Goal: Task Accomplishment & Management: Manage account settings

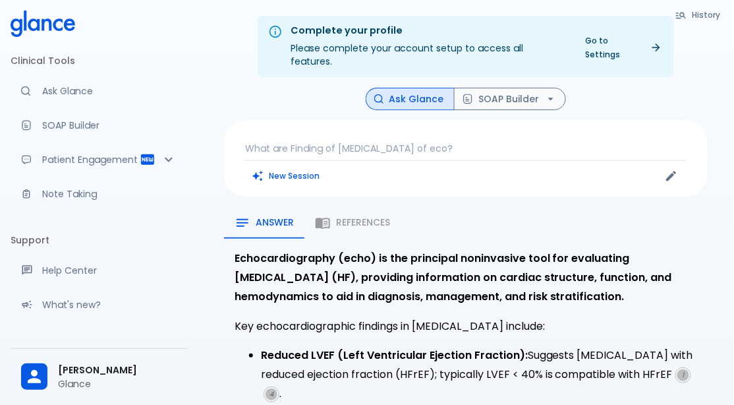
scroll to position [114, 0]
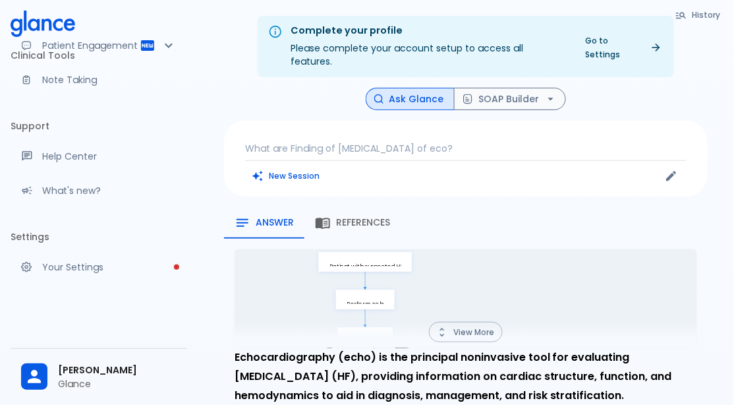
click at [54, 274] on link "Your Settings" at bounding box center [99, 266] width 177 height 29
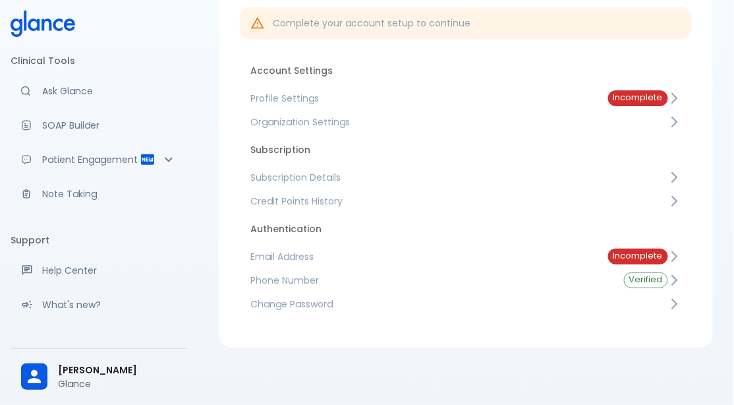
scroll to position [114, 0]
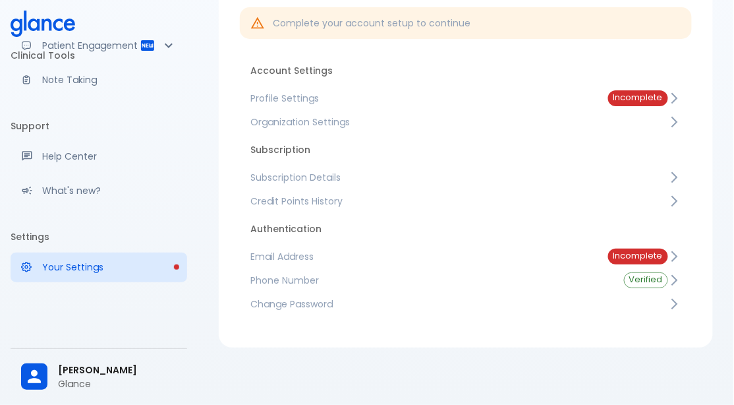
click at [332, 181] on span "Subscription Details" at bounding box center [460, 177] width 418 height 13
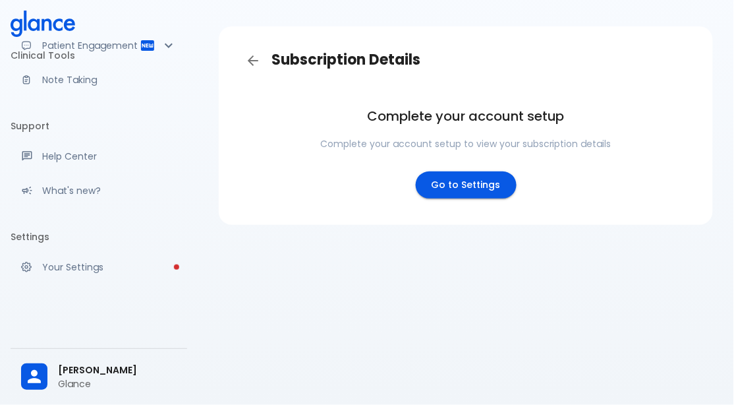
click at [241, 54] on link "Back" at bounding box center [253, 60] width 26 height 26
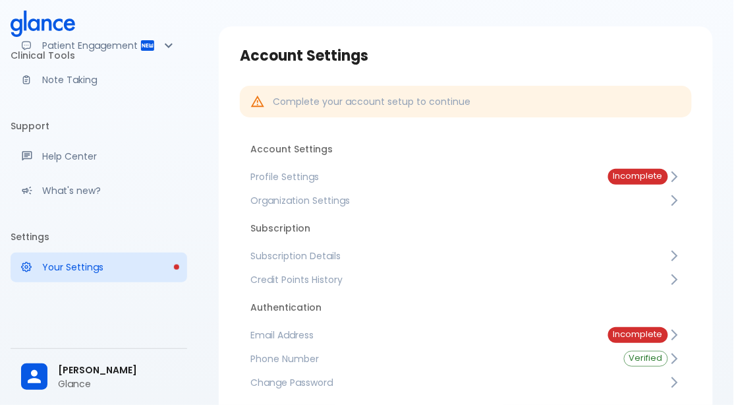
click at [339, 253] on span "Subscription Details" at bounding box center [460, 255] width 418 height 13
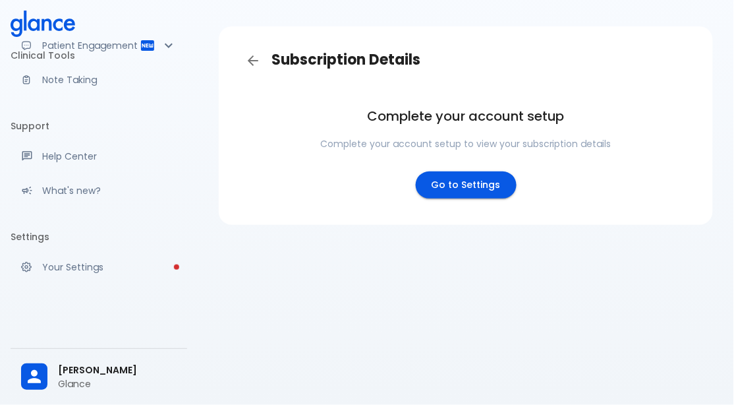
click at [261, 68] on link "Back" at bounding box center [253, 60] width 26 height 26
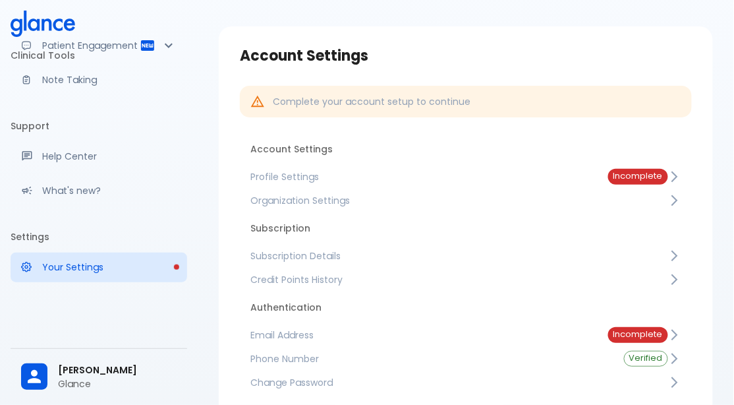
click at [424, 251] on span "Subscription Details" at bounding box center [460, 255] width 418 height 13
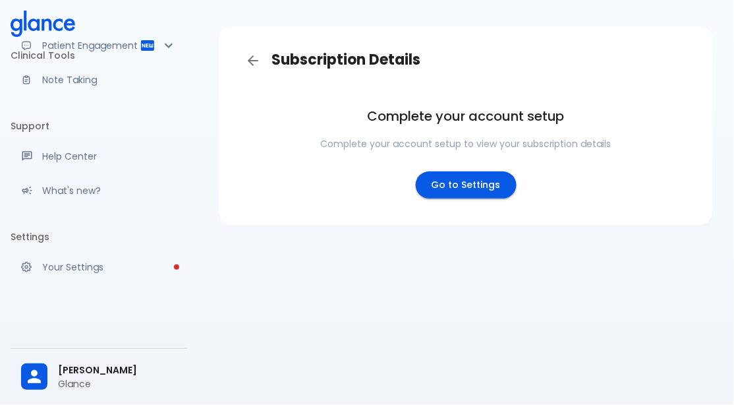
click at [467, 181] on link "Go to Settings" at bounding box center [466, 184] width 101 height 27
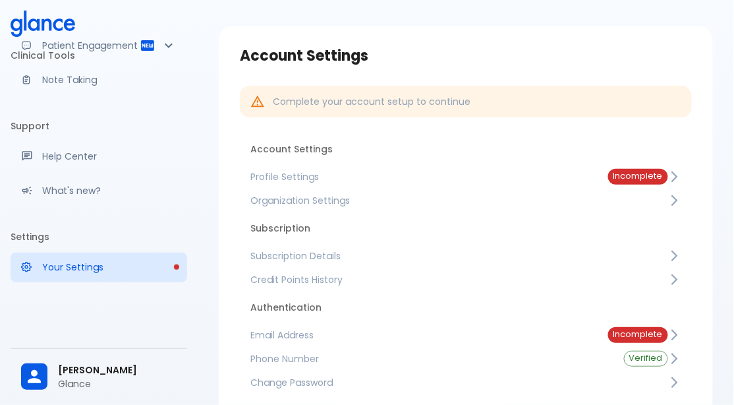
click at [579, 185] on link "Profile Settings Incomplete" at bounding box center [466, 177] width 452 height 24
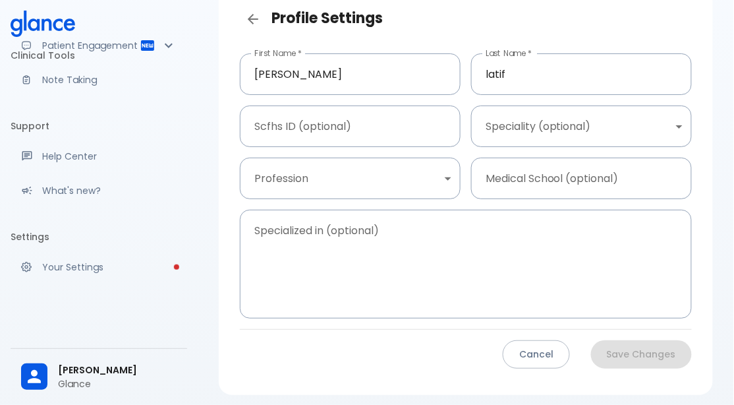
scroll to position [121, 0]
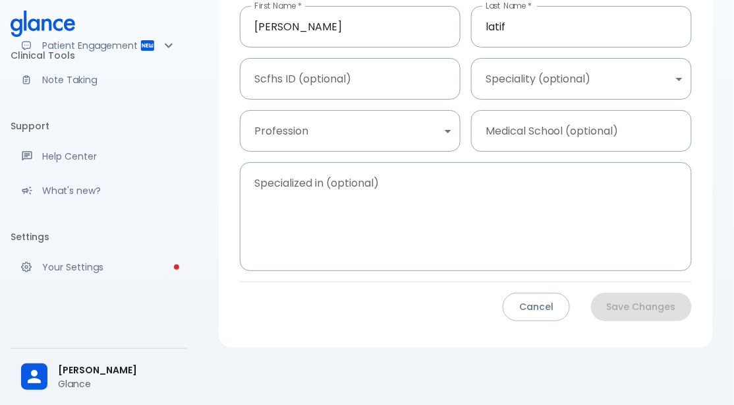
click at [0, 401] on div "Clinical Tools Ask Glance SOAP Builder Patient Engagement Note Taking Support H…" at bounding box center [99, 202] width 198 height 405
click at [0, 372] on div "Clinical Tools Ask Glance SOAP Builder Patient Engagement Note Taking Support H…" at bounding box center [99, 202] width 198 height 405
click at [13, 47] on li "Clinical Tools" at bounding box center [99, 56] width 177 height 32
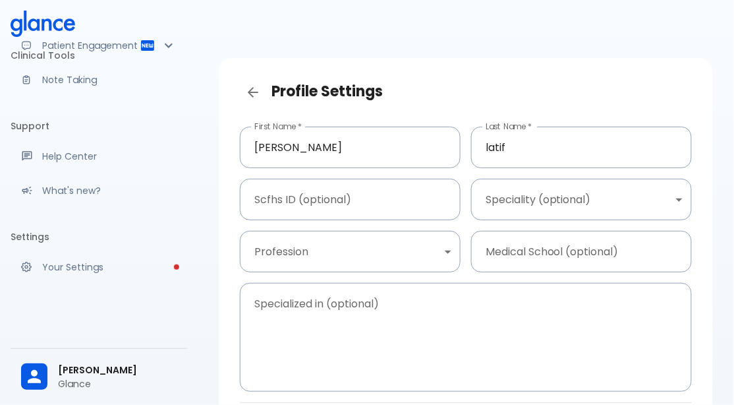
click at [253, 97] on icon "Back" at bounding box center [253, 92] width 11 height 11
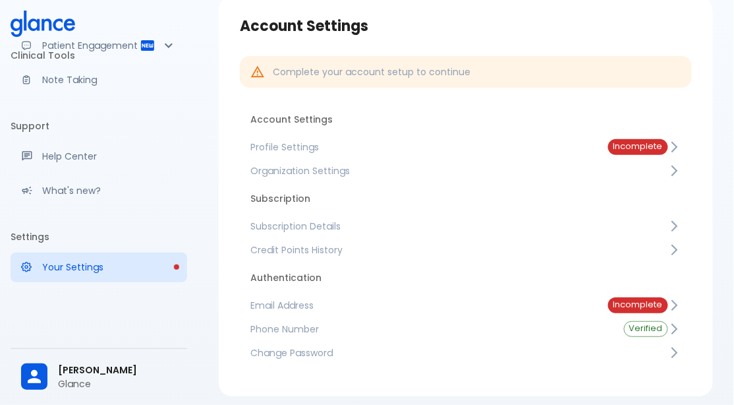
scroll to position [80, 0]
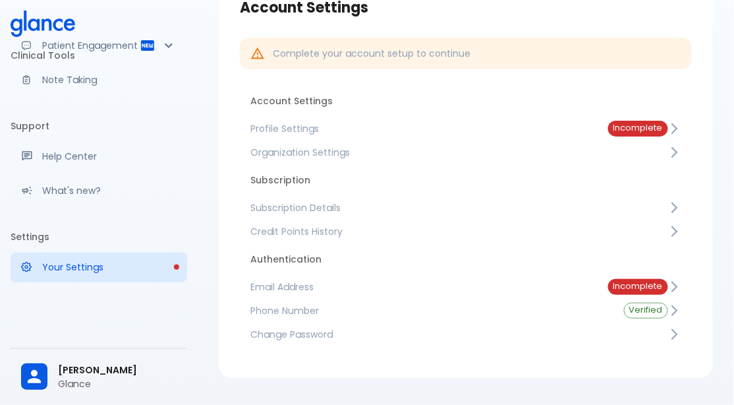
click at [562, 285] on span "Email Address" at bounding box center [419, 286] width 337 height 13
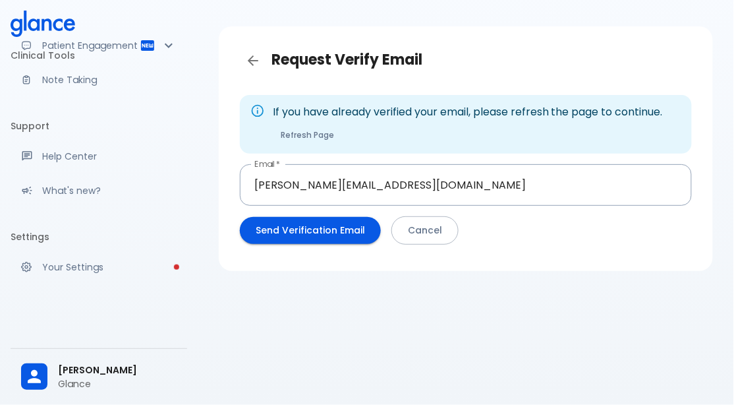
scroll to position [80, 0]
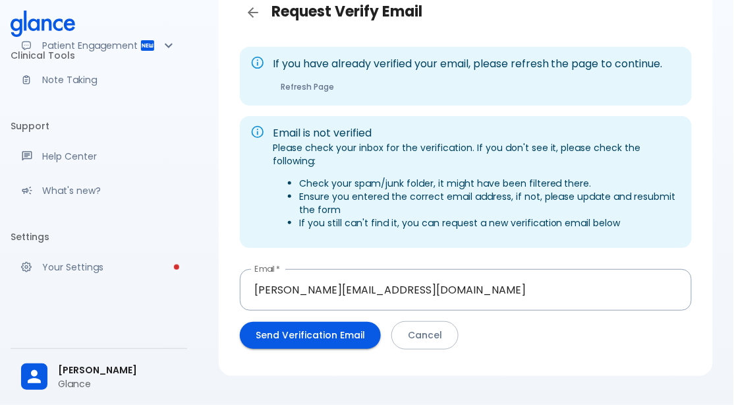
click at [314, 323] on button "Send Verification Email" at bounding box center [310, 335] width 141 height 27
click at [253, 13] on icon "Back" at bounding box center [253, 12] width 11 height 11
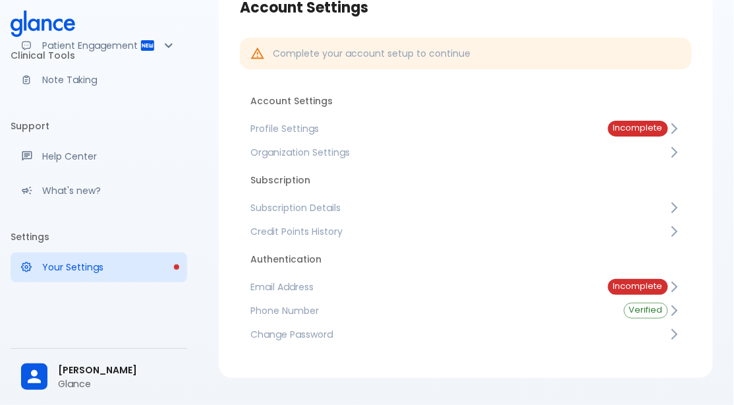
click at [493, 117] on link "Profile Settings Incomplete" at bounding box center [466, 129] width 452 height 24
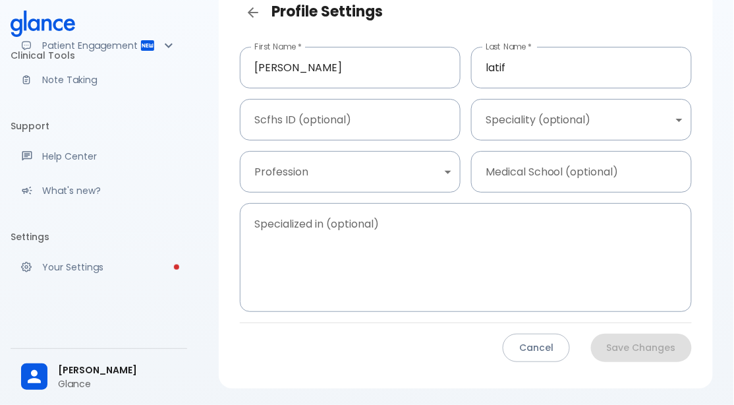
click at [553, 115] on body "↧ pull to refresh ↧ Clinical Tools Ask Glance SOAP Builder Patient Engagement N…" at bounding box center [367, 183] width 734 height 526
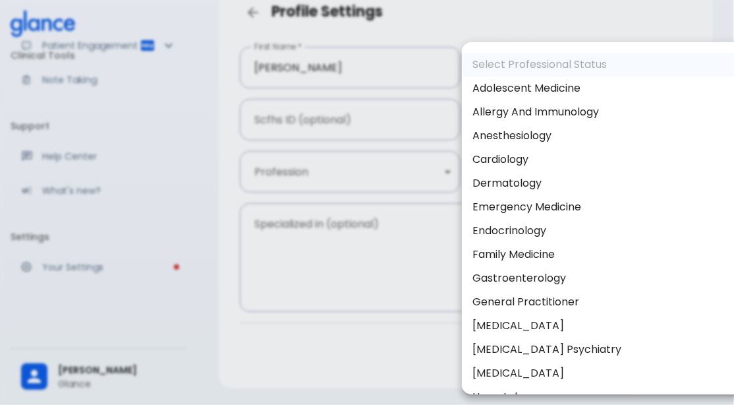
click at [537, 174] on li "Dermatology" at bounding box center [604, 183] width 285 height 24
type input "Dermatology"
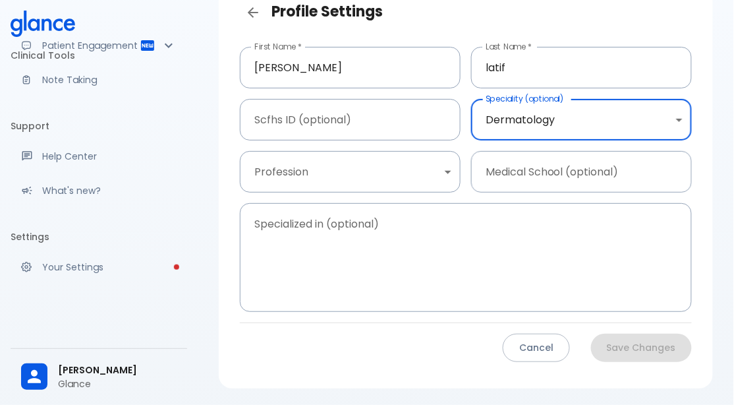
click at [392, 163] on body "↧ pull to refresh ↧ Clinical Tools Ask Glance SOAP Builder Patient Engagement N…" at bounding box center [367, 183] width 734 height 526
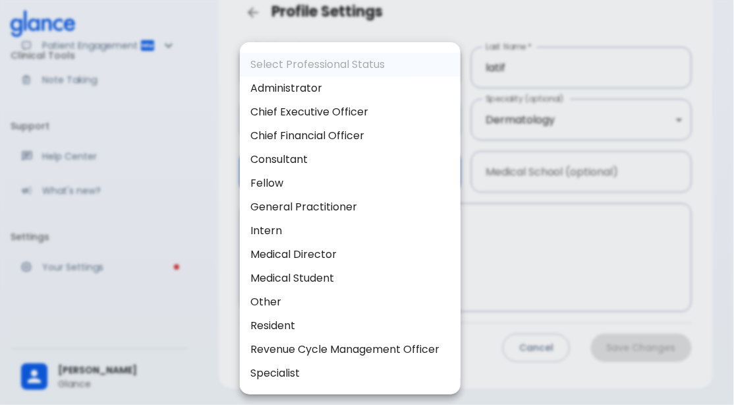
click at [314, 330] on li "Resident" at bounding box center [350, 326] width 221 height 24
type input "resident"
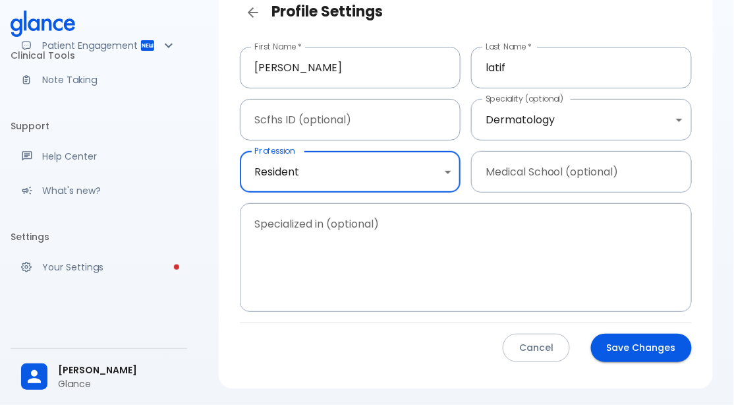
click at [639, 355] on button "Save Changes" at bounding box center [641, 348] width 101 height 28
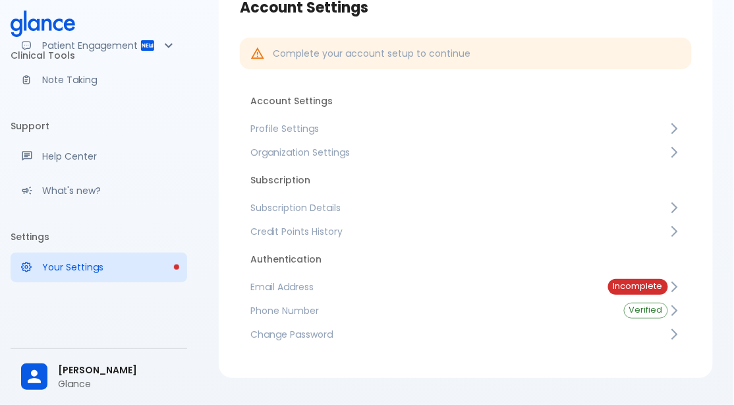
click at [303, 201] on span "Subscription Details" at bounding box center [460, 207] width 418 height 13
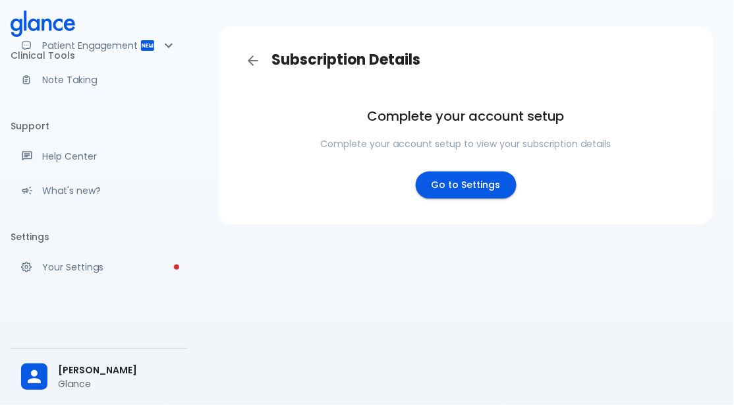
scroll to position [32, 0]
click at [448, 191] on link "Go to Settings" at bounding box center [466, 184] width 101 height 27
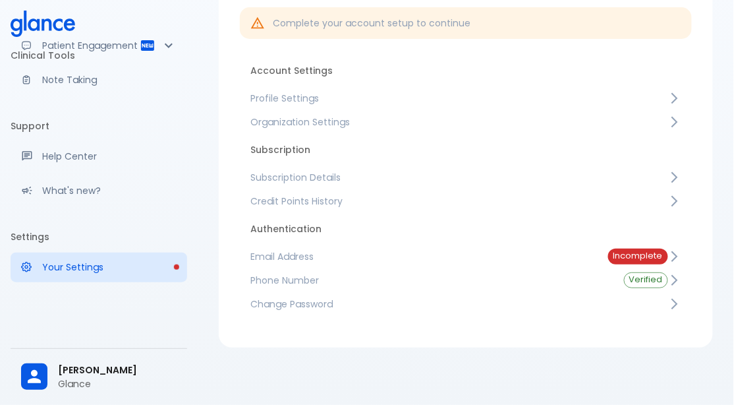
click at [370, 258] on span "Email Address" at bounding box center [419, 256] width 337 height 13
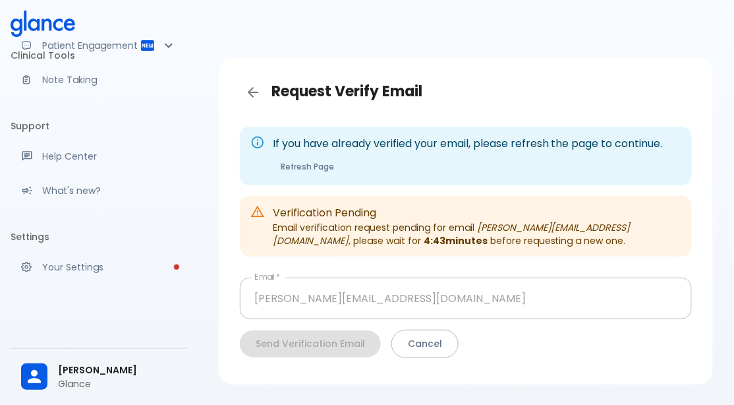
click at [133, 265] on p "Your Settings" at bounding box center [109, 266] width 134 height 13
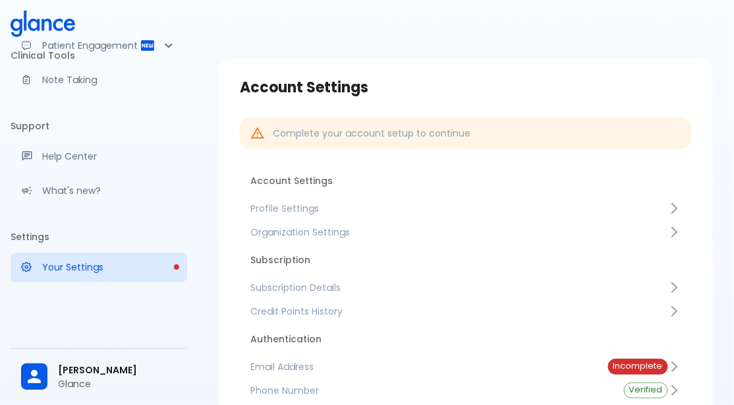
click at [343, 369] on span "Email Address" at bounding box center [419, 366] width 337 height 13
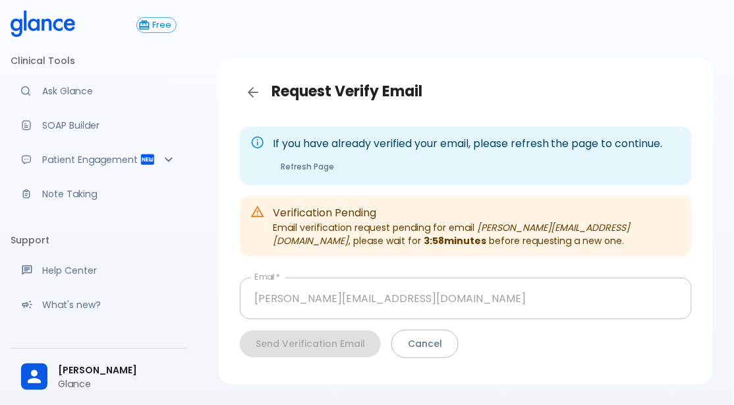
scroll to position [114, 0]
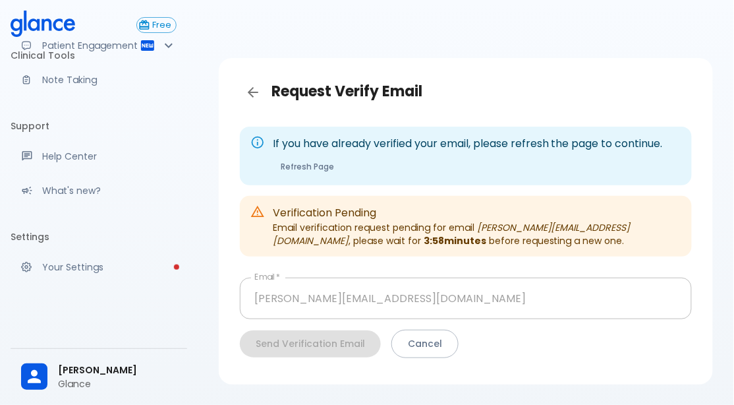
click at [102, 270] on p "Your Settings" at bounding box center [109, 266] width 134 height 13
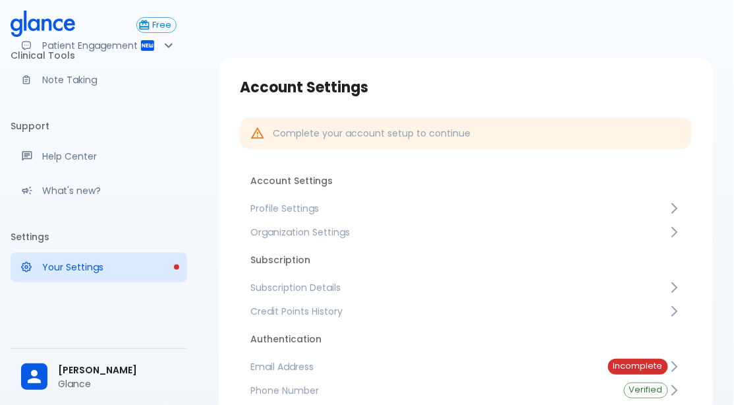
click at [348, 289] on span "Subscription Details" at bounding box center [460, 287] width 418 height 13
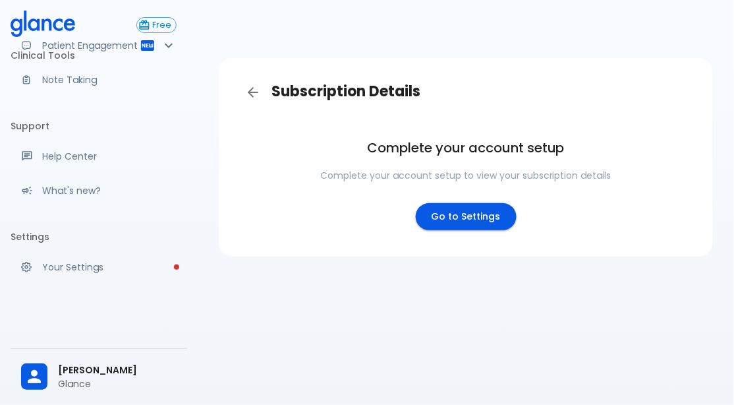
click at [454, 224] on link "Go to Settings" at bounding box center [466, 216] width 101 height 27
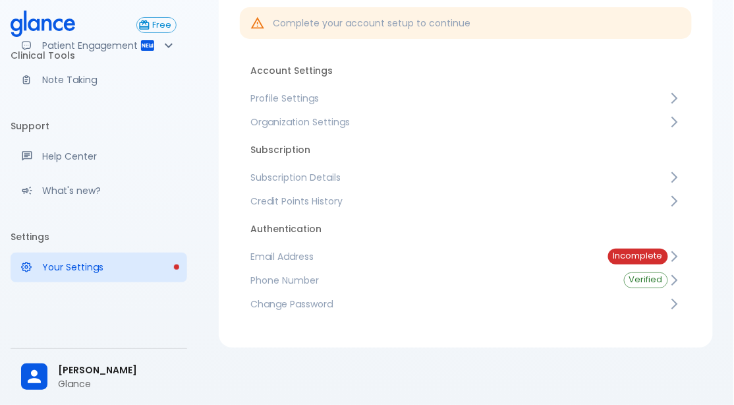
click at [320, 264] on link "Email Address Incomplete" at bounding box center [466, 257] width 452 height 24
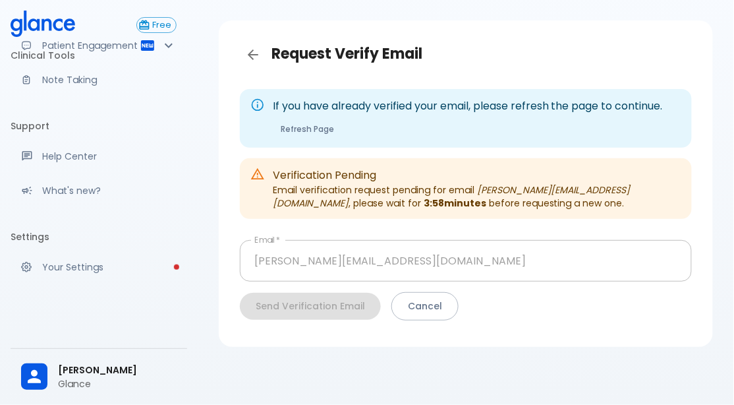
scroll to position [37, 0]
click at [320, 308] on div "Send Verification Email Cancel" at bounding box center [466, 307] width 452 height 28
click at [309, 133] on button "Refresh Page" at bounding box center [307, 129] width 69 height 19
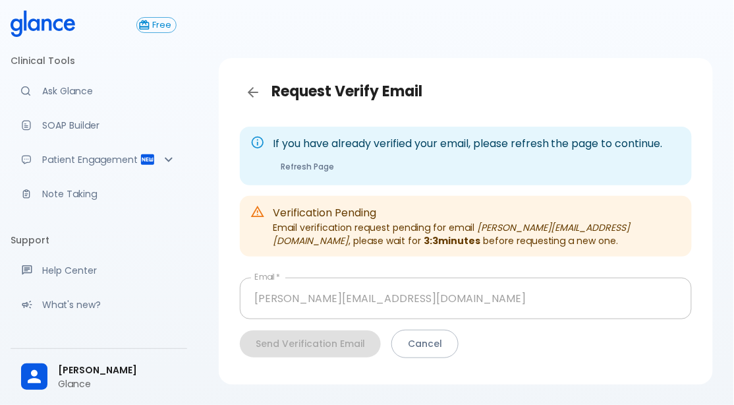
click at [424, 244] on b "3:3 minutes" at bounding box center [452, 240] width 57 height 13
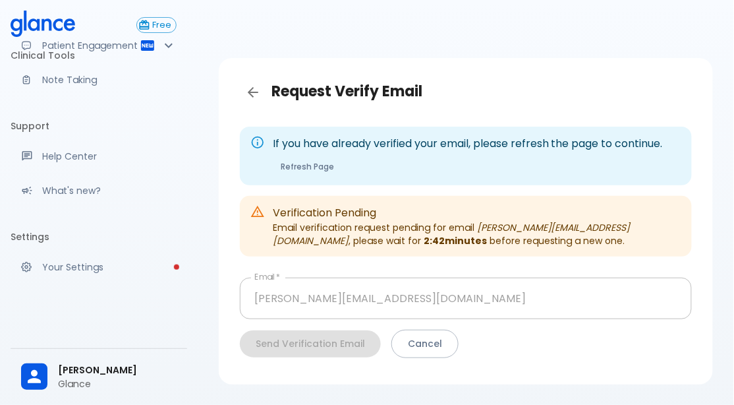
click at [113, 262] on p "Your Settings" at bounding box center [109, 266] width 134 height 13
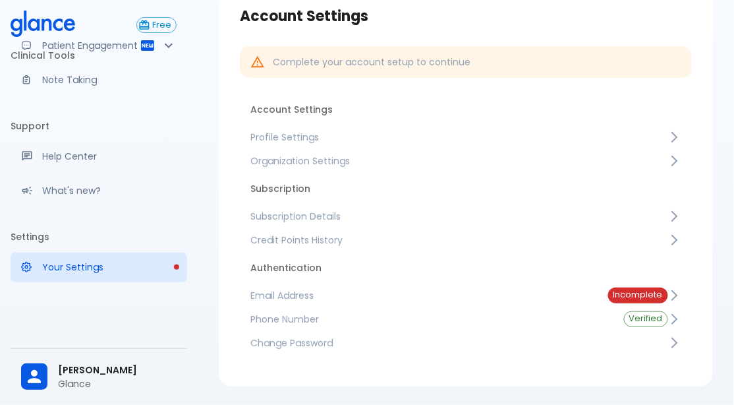
scroll to position [110, 0]
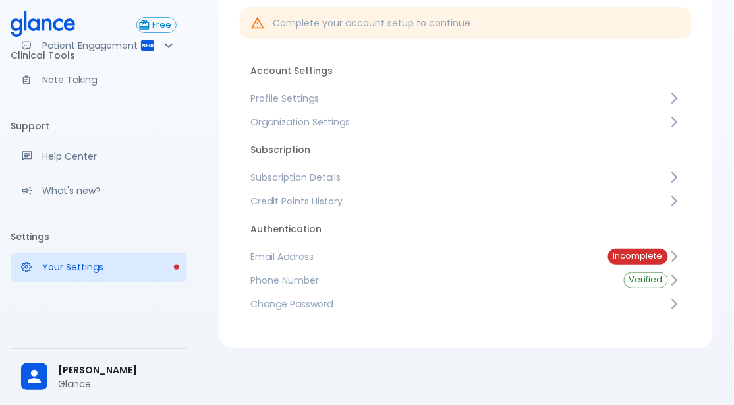
click at [360, 258] on span "Email Address" at bounding box center [419, 256] width 337 height 13
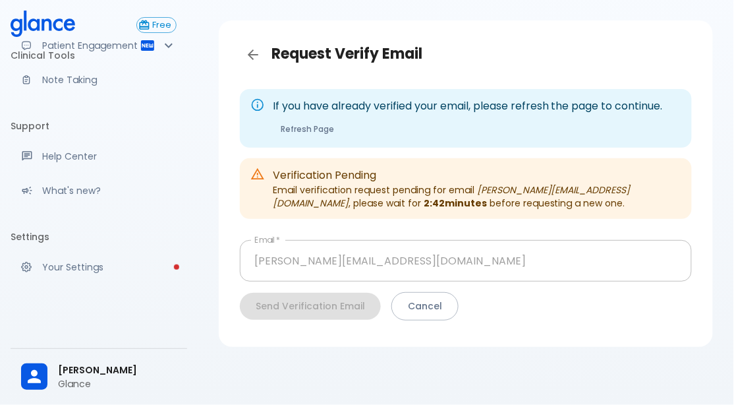
scroll to position [37, 0]
click at [150, 256] on link "Your Settings" at bounding box center [99, 266] width 177 height 29
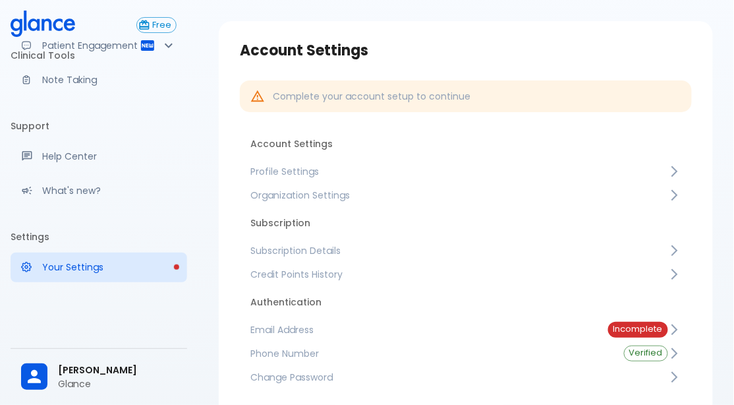
click at [297, 278] on span "Credit Points History" at bounding box center [460, 274] width 418 height 13
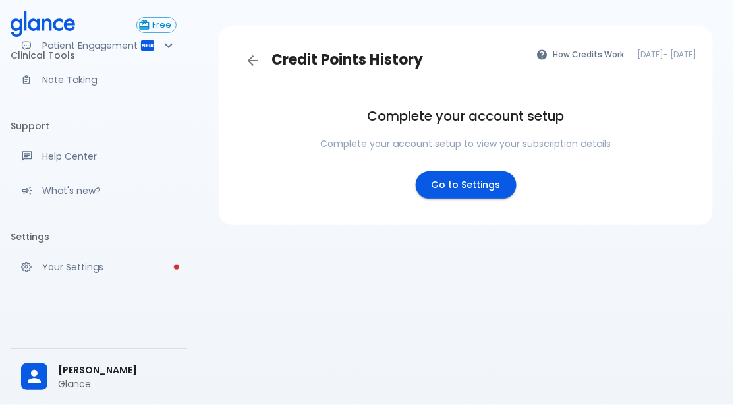
scroll to position [32, 0]
click at [458, 184] on link "Go to Settings" at bounding box center [466, 184] width 101 height 27
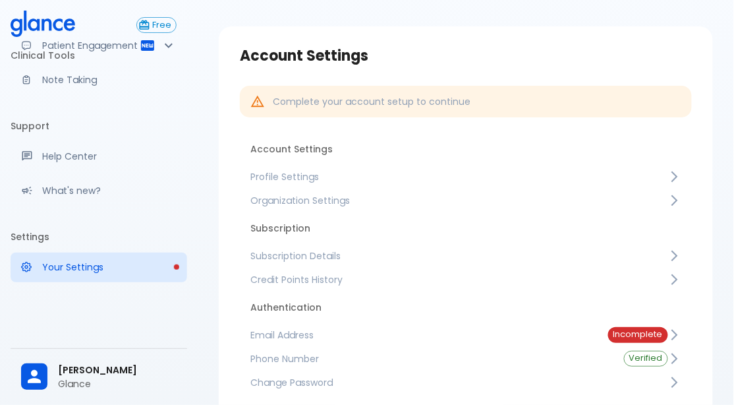
click at [430, 113] on div "Complete your account setup to continue" at bounding box center [466, 102] width 452 height 32
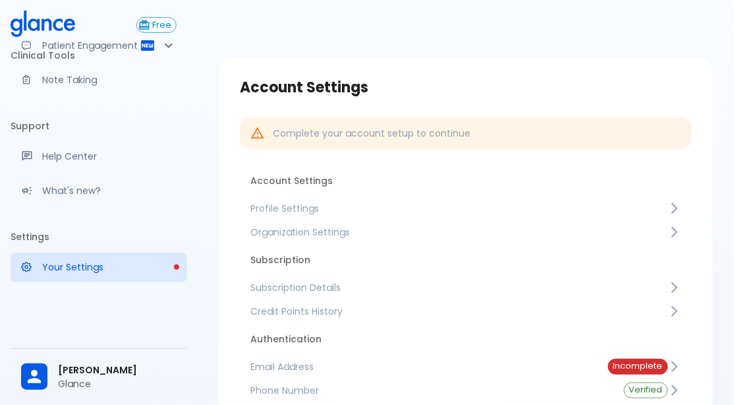
scroll to position [110, 0]
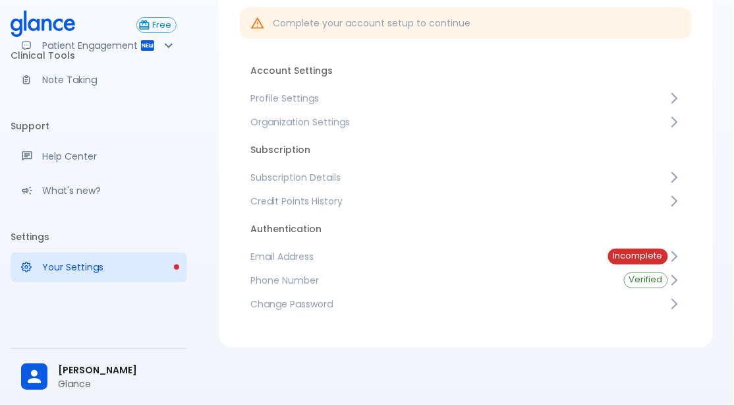
click at [393, 130] on link "Organization Settings" at bounding box center [466, 122] width 452 height 24
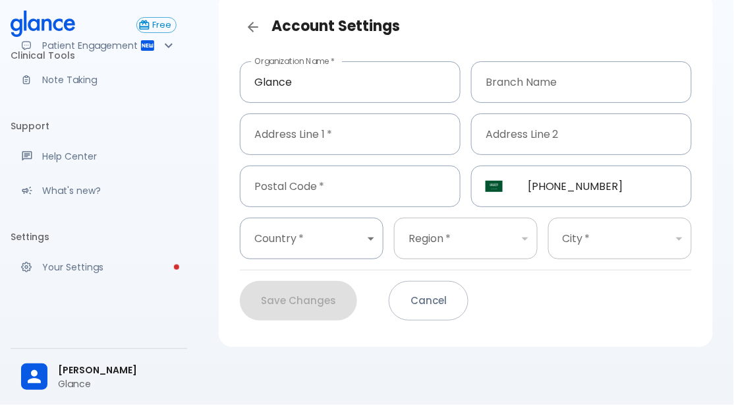
scroll to position [65, 0]
click at [390, 127] on input "Address Line 1   *" at bounding box center [350, 135] width 221 height 42
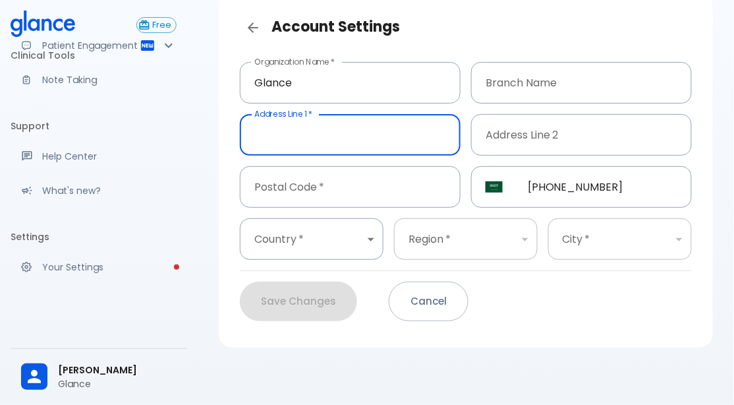
type input "Yasmeen diatrict"
type input "Egypt"
click at [343, 190] on input "Postal Code   *" at bounding box center [350, 187] width 221 height 42
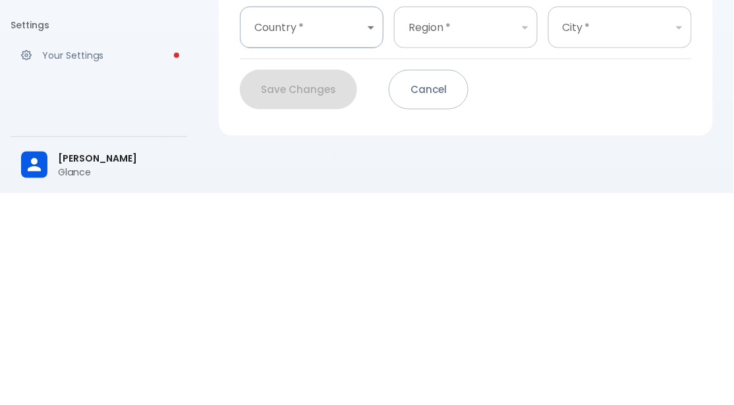
type input "13555"
click at [345, 243] on body "↧ pull to refresh ↧ Free Clinical Tools Ask Glance SOAP Builder Patient Engagem…" at bounding box center [367, 170] width 734 height 470
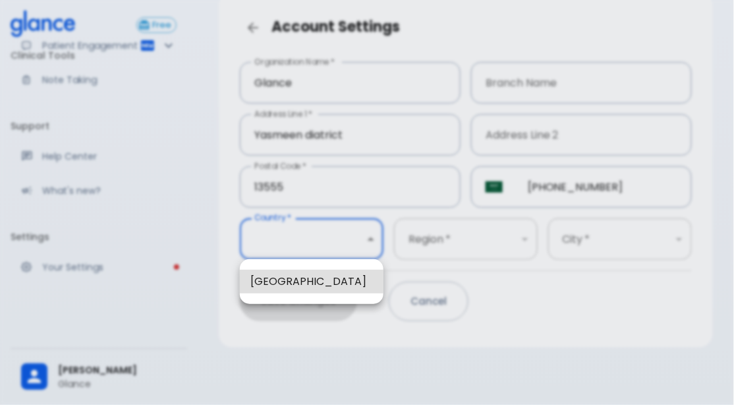
click at [328, 278] on li "Saudi Arabia" at bounding box center [312, 282] width 144 height 24
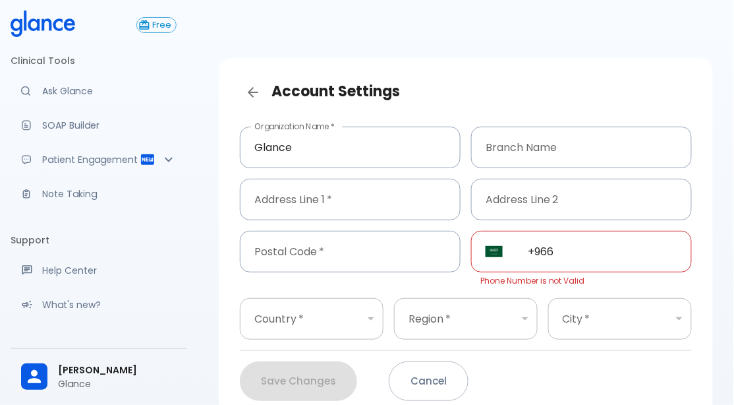
type input "[PHONE_NUMBER]"
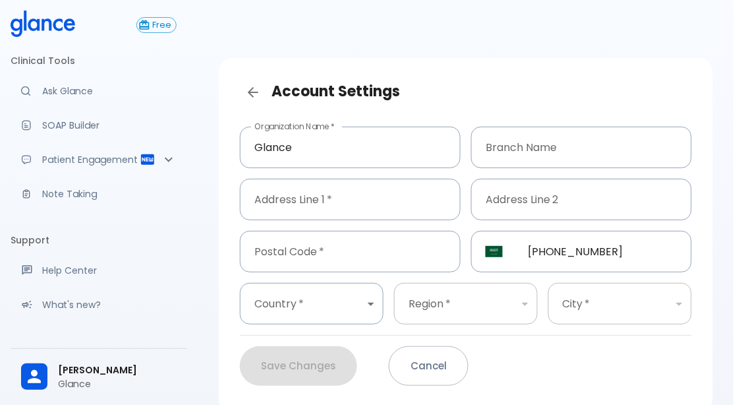
click at [595, 310] on div "​" at bounding box center [620, 304] width 144 height 42
click at [672, 309] on div "​" at bounding box center [620, 304] width 144 height 42
click at [334, 307] on body "↧ pull to refresh ↧ Free Clinical Tools Ask Glance SOAP Builder Patient Engagem…" at bounding box center [367, 235] width 734 height 470
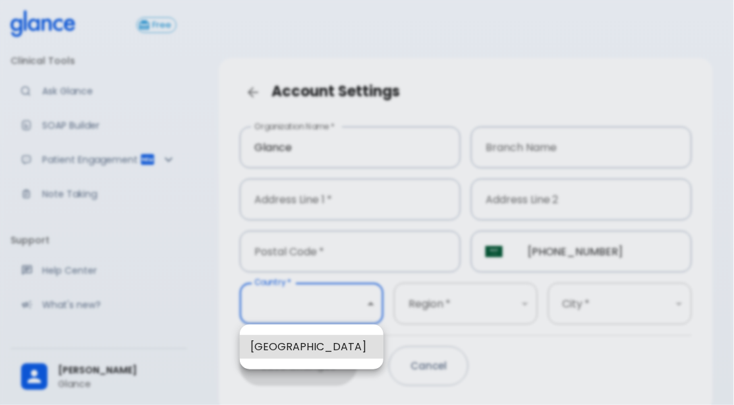
click at [338, 353] on li "[GEOGRAPHIC_DATA]" at bounding box center [312, 347] width 144 height 24
type input "1"
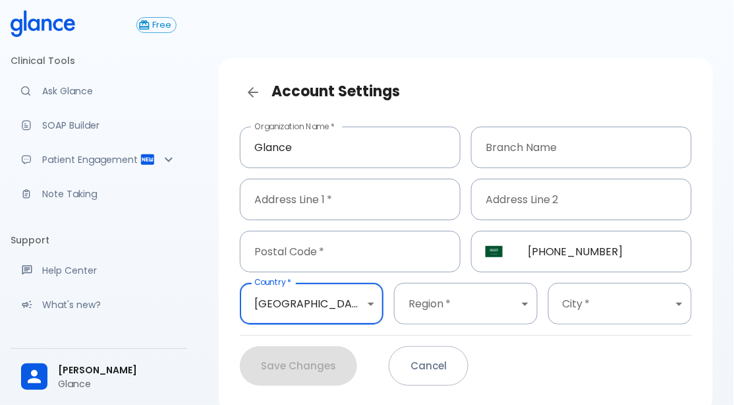
click at [465, 303] on body "↧ pull to refresh ↧ Free Clinical Tools Ask Glance SOAP Builder Patient Engagem…" at bounding box center [367, 235] width 734 height 470
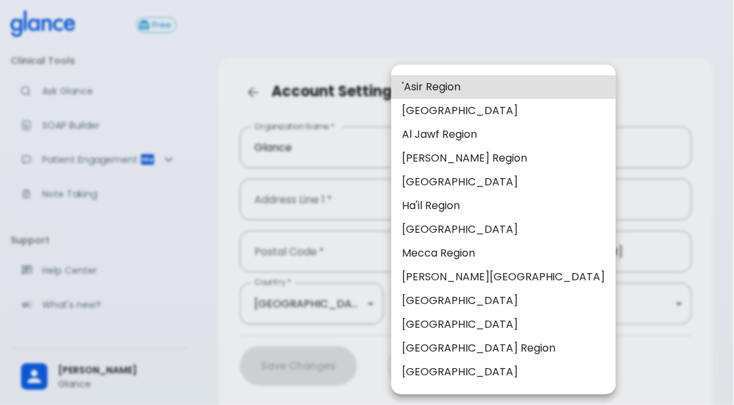
click at [475, 351] on li "[GEOGRAPHIC_DATA] Region" at bounding box center [504, 348] width 225 height 24
type input "8"
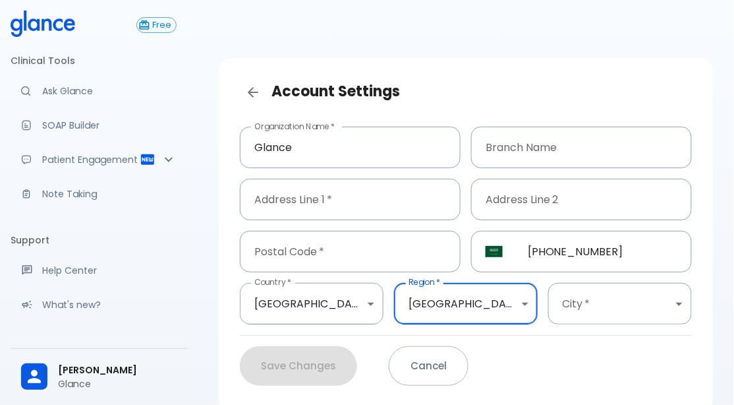
click at [614, 301] on body "↧ pull to refresh ↧ Free Clinical Tools Ask Glance SOAP Builder Patient Engagem…" at bounding box center [367, 235] width 734 height 470
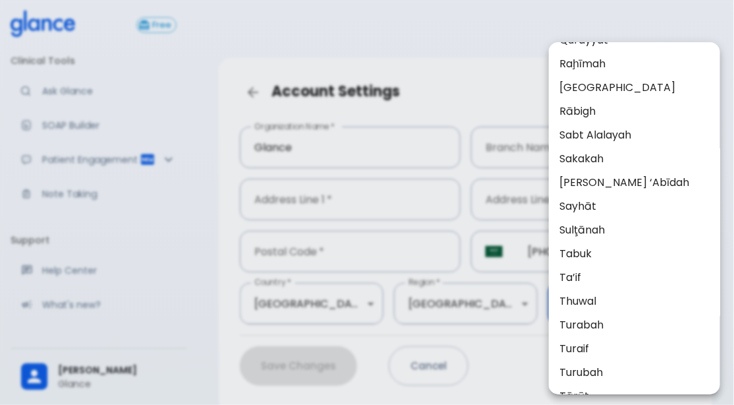
scroll to position [1231, 0]
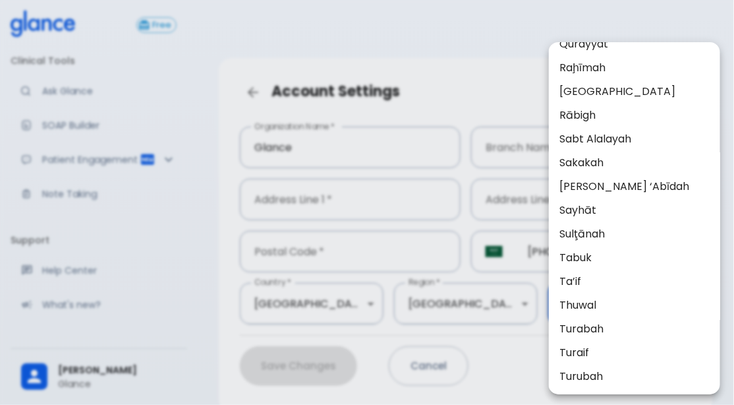
click at [588, 92] on li "[GEOGRAPHIC_DATA]" at bounding box center [634, 92] width 171 height 24
type input "37"
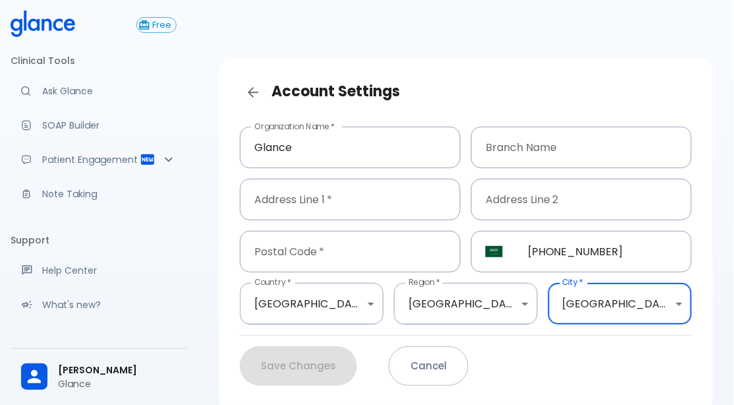
click at [363, 202] on input "Address Line 1   *" at bounding box center [350, 200] width 221 height 42
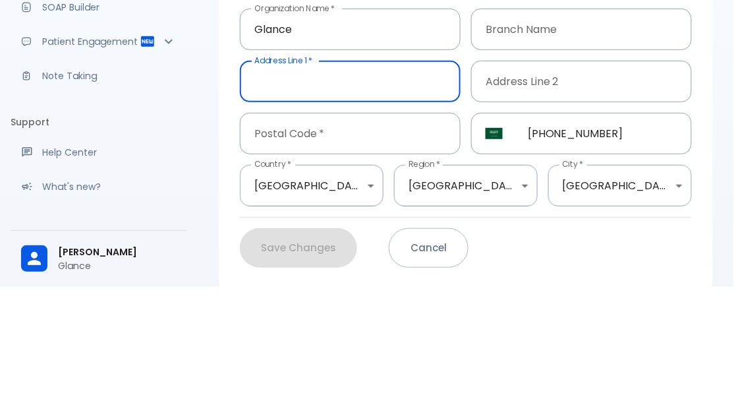
type input "Yasmeen diatrict"
type input "1"
type input "37"
type input "1"
type input "37"
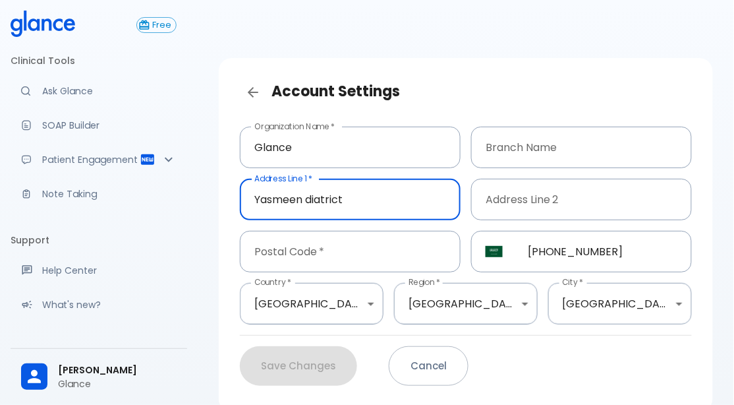
click at [310, 256] on div "Postal Code   * Postal Code   *" at bounding box center [350, 252] width 221 height 42
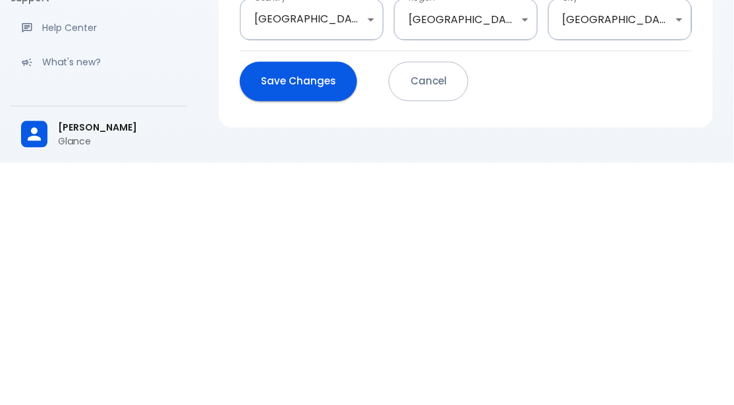
type input "13555"
click at [301, 338] on button "Save Changes" at bounding box center [298, 324] width 117 height 40
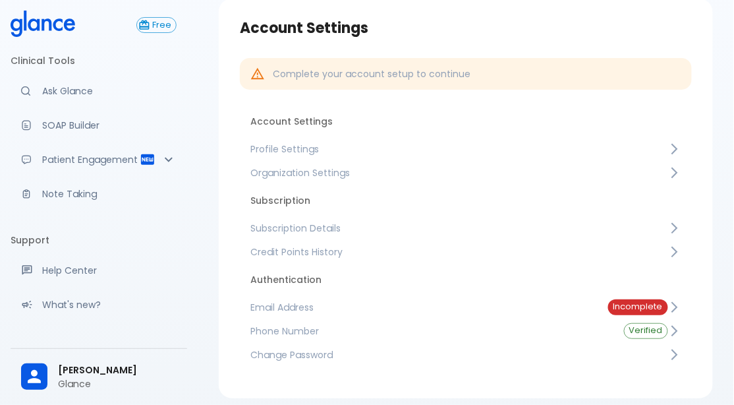
click at [355, 224] on span "Subscription Details" at bounding box center [460, 228] width 418 height 13
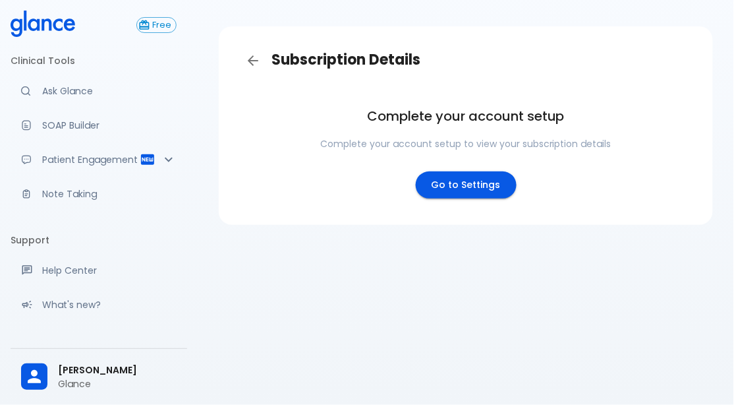
scroll to position [32, 0]
click at [456, 192] on link "Go to Settings" at bounding box center [466, 184] width 101 height 27
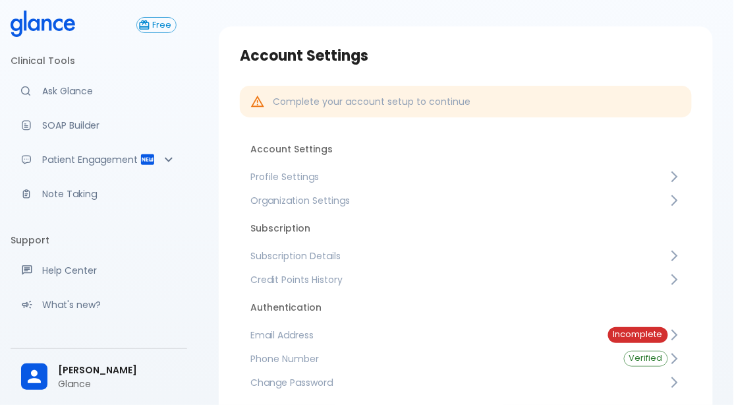
click at [359, 178] on span "Profile Settings" at bounding box center [460, 176] width 418 height 13
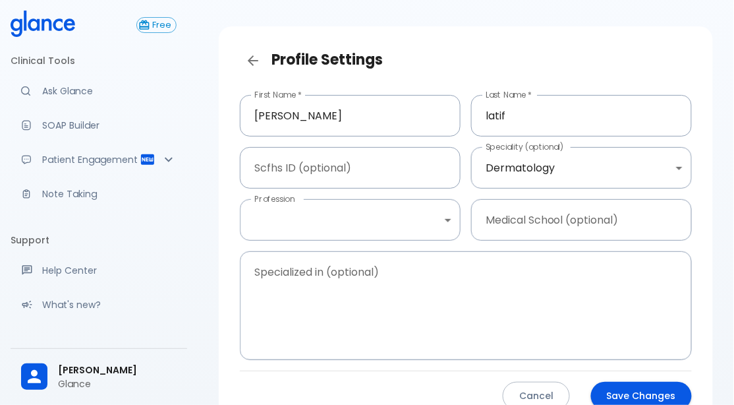
click at [628, 397] on button "Save Changes" at bounding box center [641, 396] width 101 height 28
click at [628, 393] on button "Save Changes" at bounding box center [641, 396] width 101 height 28
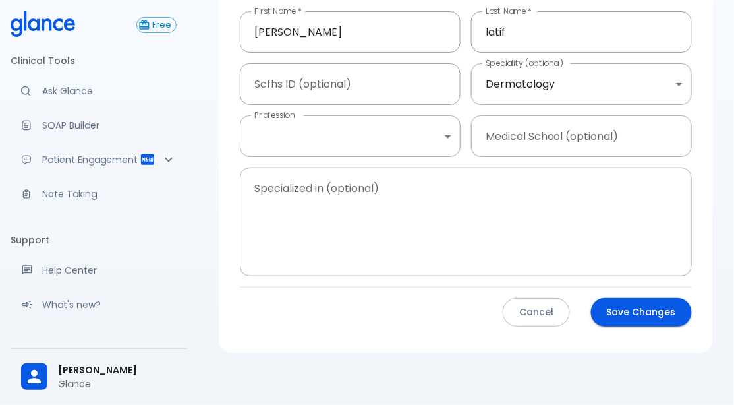
scroll to position [121, 0]
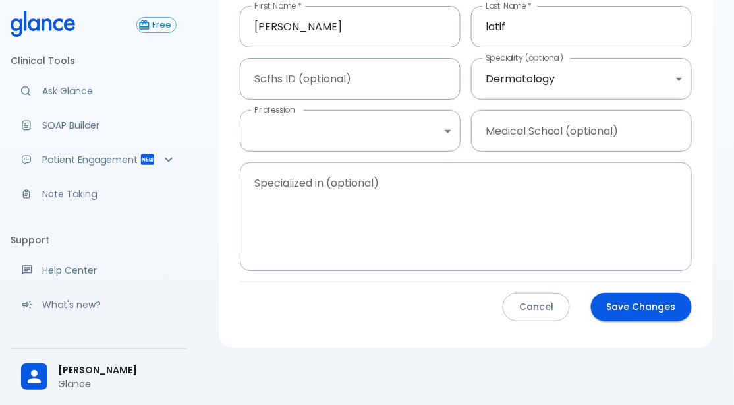
click at [637, 297] on button "Save Changes" at bounding box center [641, 307] width 101 height 28
click at [426, 128] on body "↧ pull to refresh ↧ Free Clinical Tools Ask Glance SOAP Builder Patient Engagem…" at bounding box center [367, 142] width 734 height 526
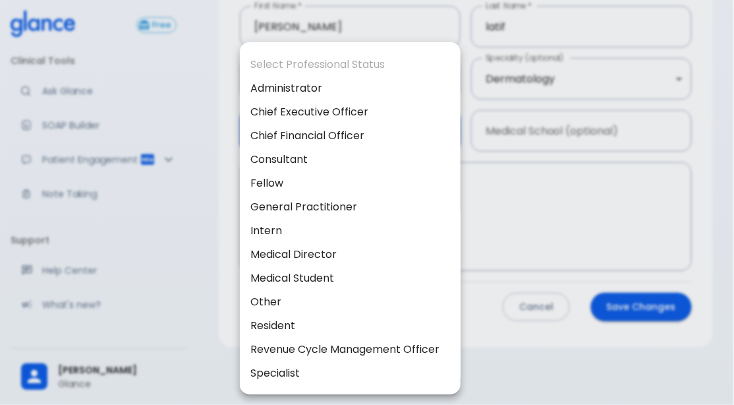
click at [316, 323] on li "Resident" at bounding box center [350, 326] width 221 height 24
type input "resident"
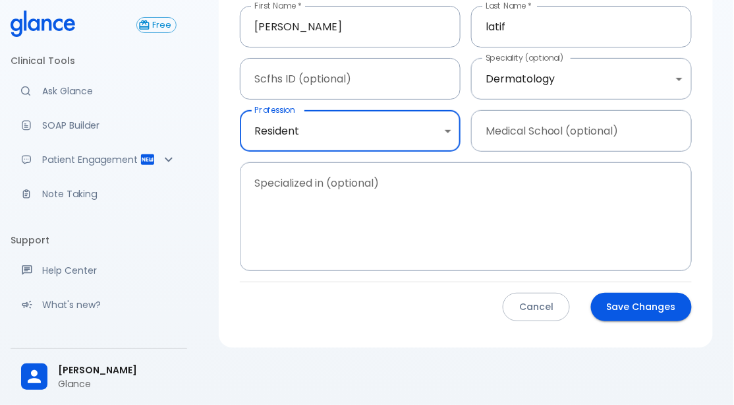
click at [644, 318] on button "Save Changes" at bounding box center [641, 307] width 101 height 28
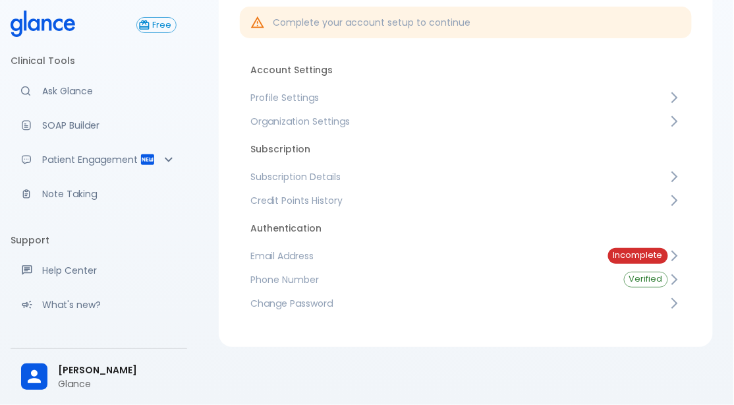
scroll to position [110, 0]
click at [392, 119] on span "Organization Settings" at bounding box center [460, 121] width 418 height 13
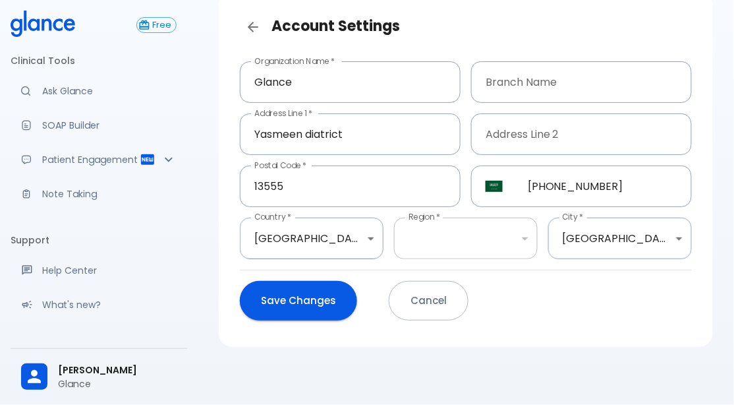
scroll to position [65, 0]
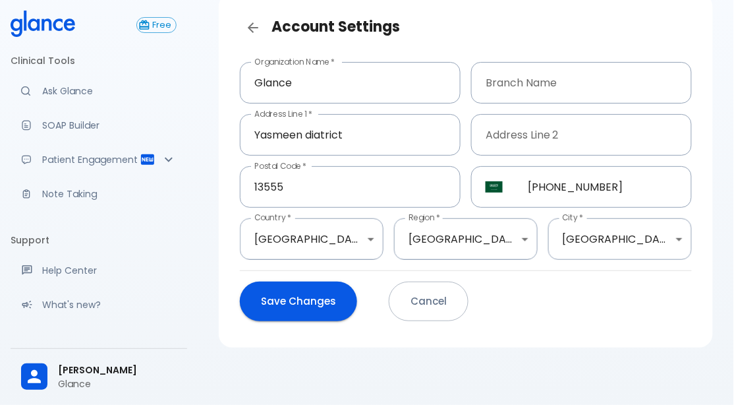
click at [316, 295] on button "Save Changes" at bounding box center [298, 301] width 117 height 40
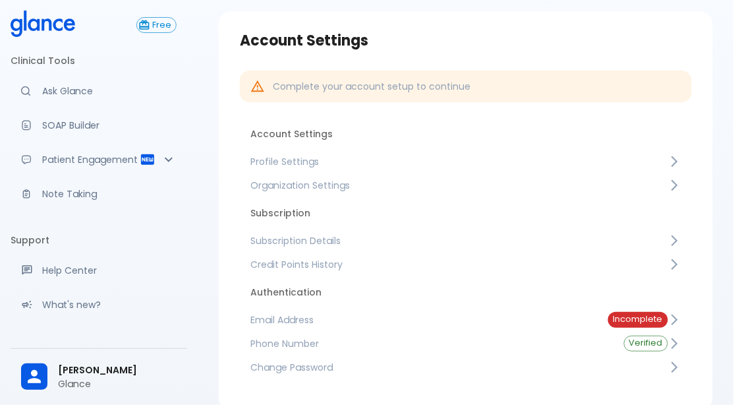
scroll to position [63, 0]
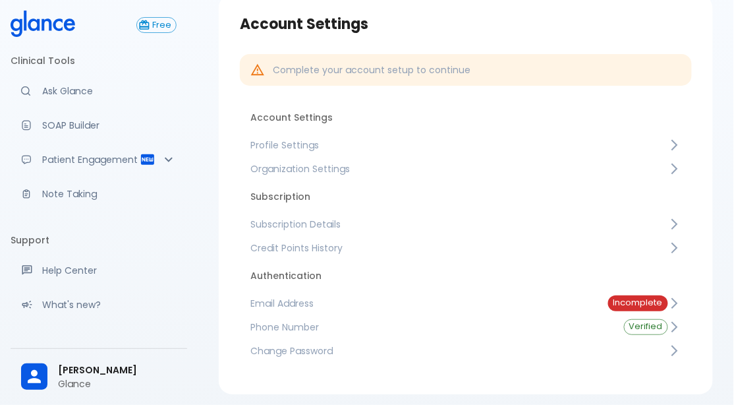
click at [347, 225] on span "Subscription Details" at bounding box center [460, 224] width 418 height 13
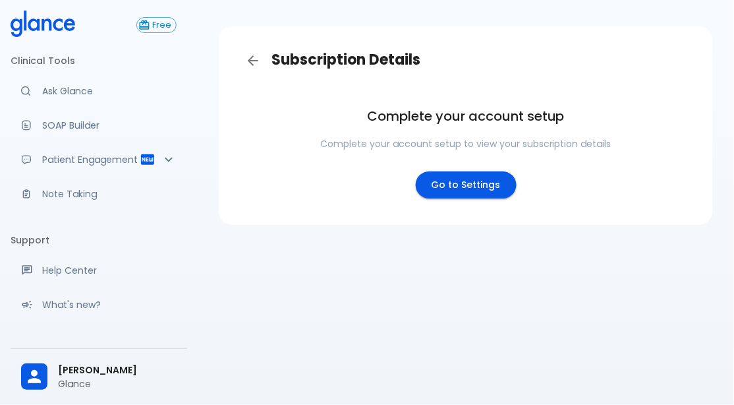
click at [449, 192] on link "Go to Settings" at bounding box center [466, 184] width 101 height 27
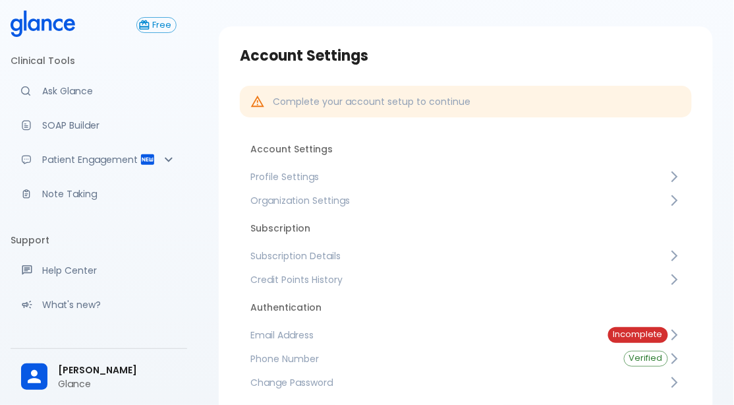
click at [323, 334] on span "Email Address" at bounding box center [419, 334] width 337 height 13
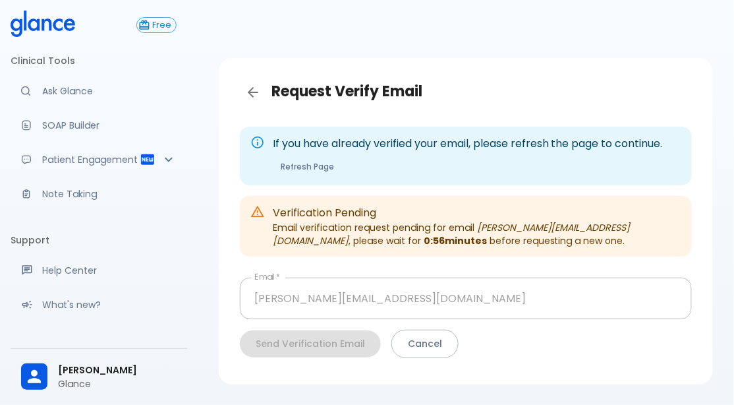
click at [266, 102] on h3 "Request Verify Email" at bounding box center [466, 92] width 452 height 26
click at [258, 102] on link "Back" at bounding box center [253, 92] width 26 height 26
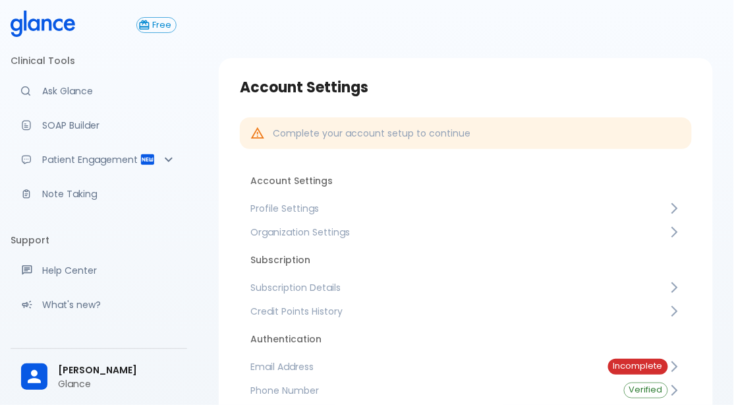
click at [264, 287] on span "Subscription Details" at bounding box center [460, 287] width 418 height 13
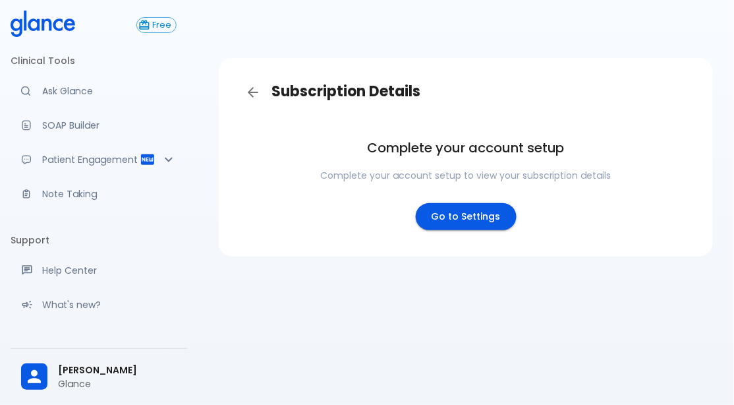
click at [438, 219] on link "Go to Settings" at bounding box center [466, 216] width 101 height 27
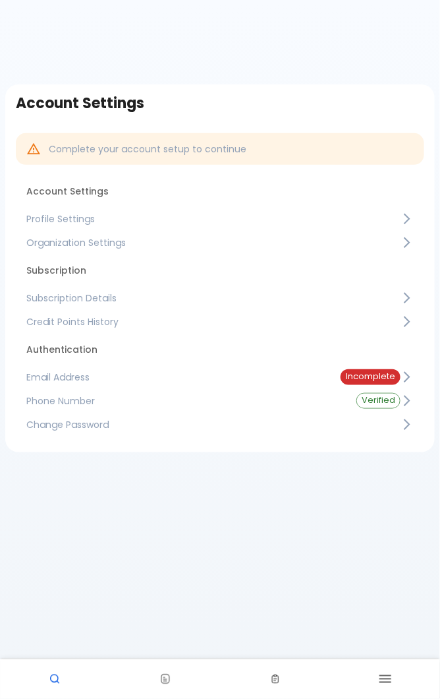
click at [74, 290] on link "Subscription Details" at bounding box center [220, 298] width 409 height 24
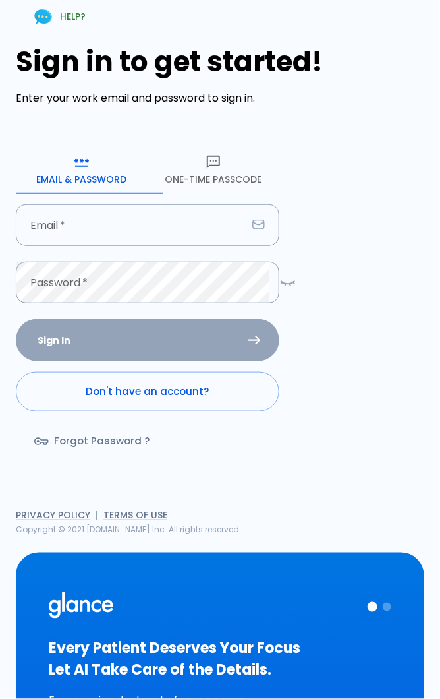
click at [220, 165] on icon "button" at bounding box center [213, 162] width 13 height 13
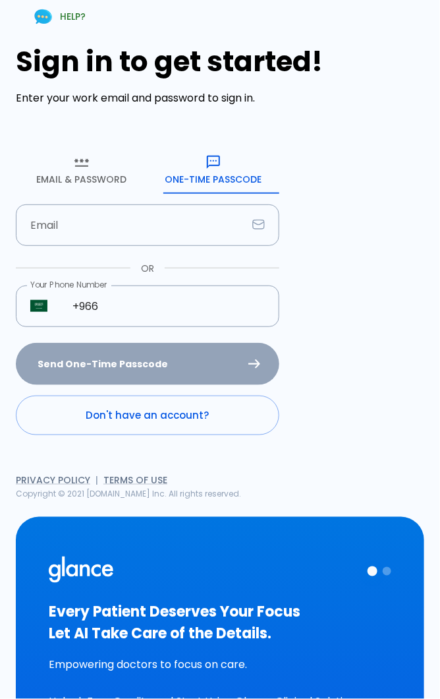
click at [72, 231] on input "Email" at bounding box center [131, 225] width 231 height 42
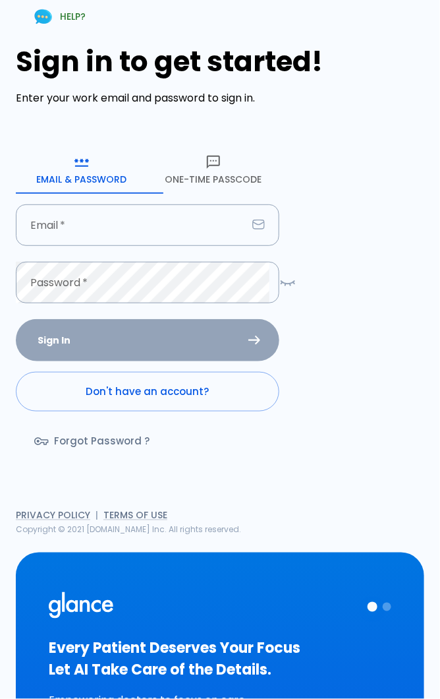
click at [222, 169] on icon "button" at bounding box center [214, 162] width 16 height 16
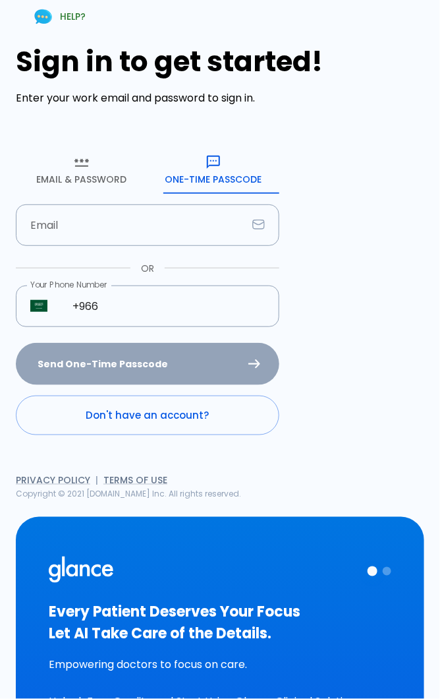
click at [173, 225] on input "Email" at bounding box center [131, 225] width 231 height 42
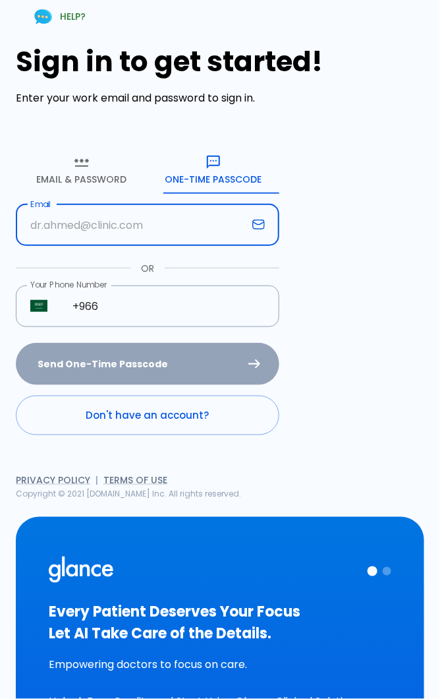
click at [161, 308] on input "+966" at bounding box center [169, 306] width 222 height 42
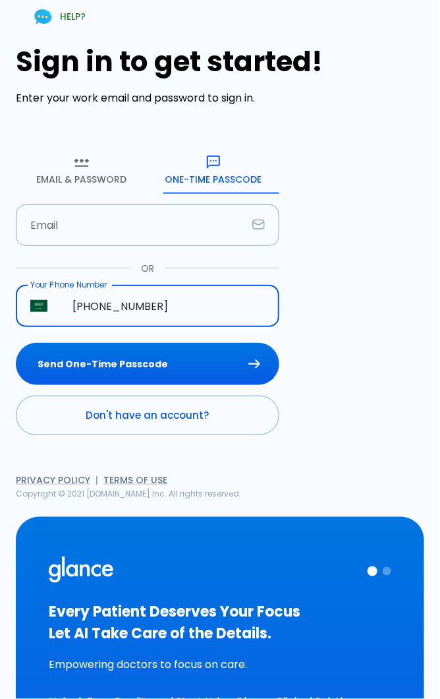
type input "[PHONE_NUMBER]"
click at [197, 357] on button "Send One-Time Passcode" at bounding box center [148, 364] width 264 height 43
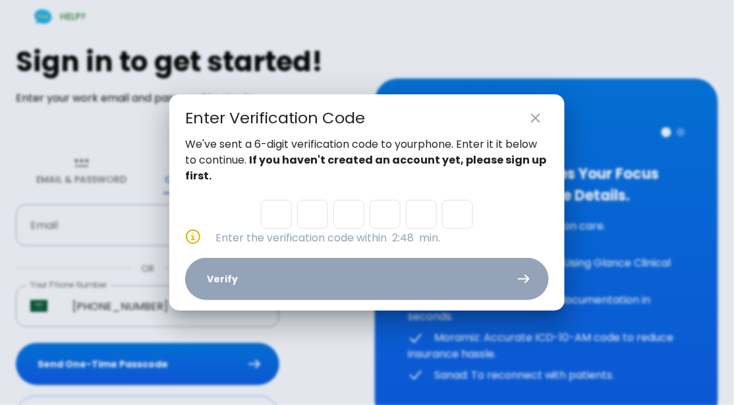
click at [279, 216] on input "Please enter OTP character 1" at bounding box center [276, 214] width 31 height 29
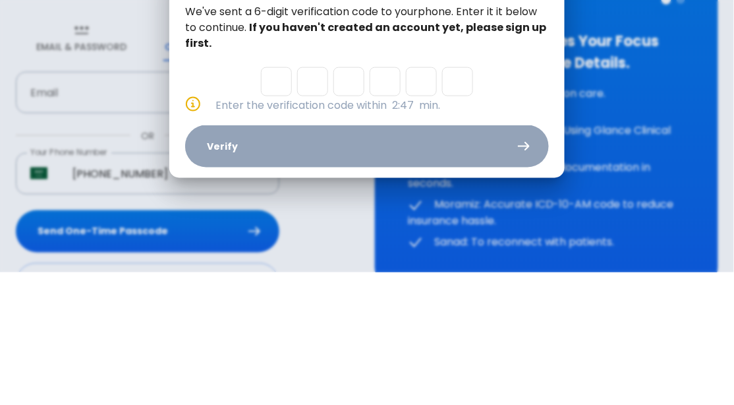
type input "4"
type input "7"
type input "4"
type input "9"
type input "2"
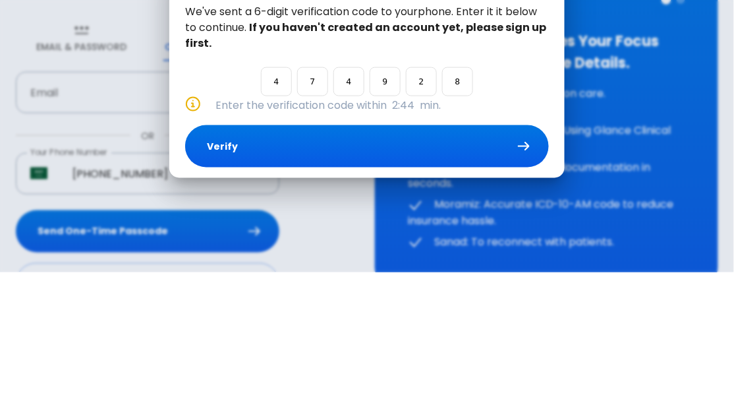
type input "8"
click at [392, 285] on button "Verify" at bounding box center [367, 279] width 364 height 43
